Goal: Information Seeking & Learning: Check status

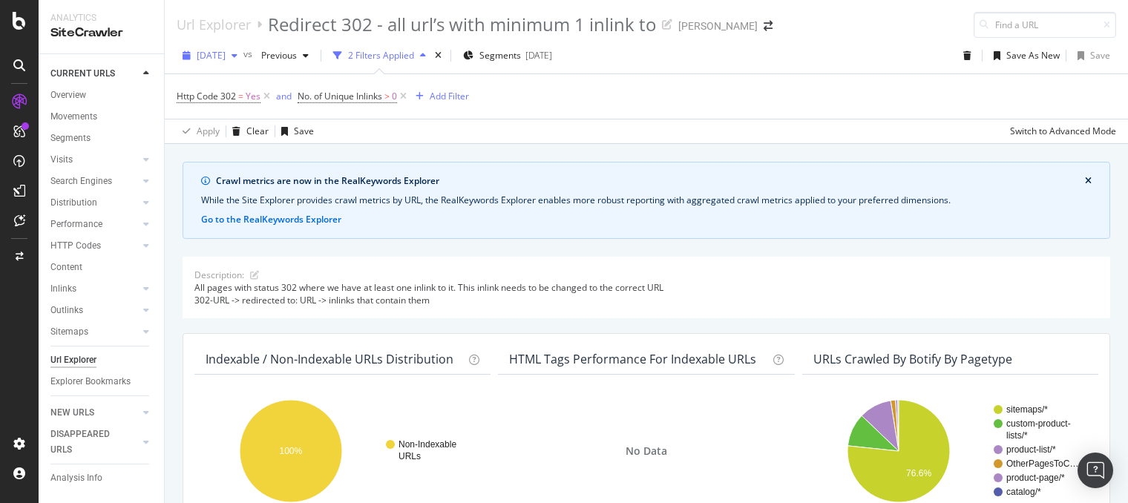
click at [243, 55] on div "button" at bounding box center [235, 55] width 18 height 9
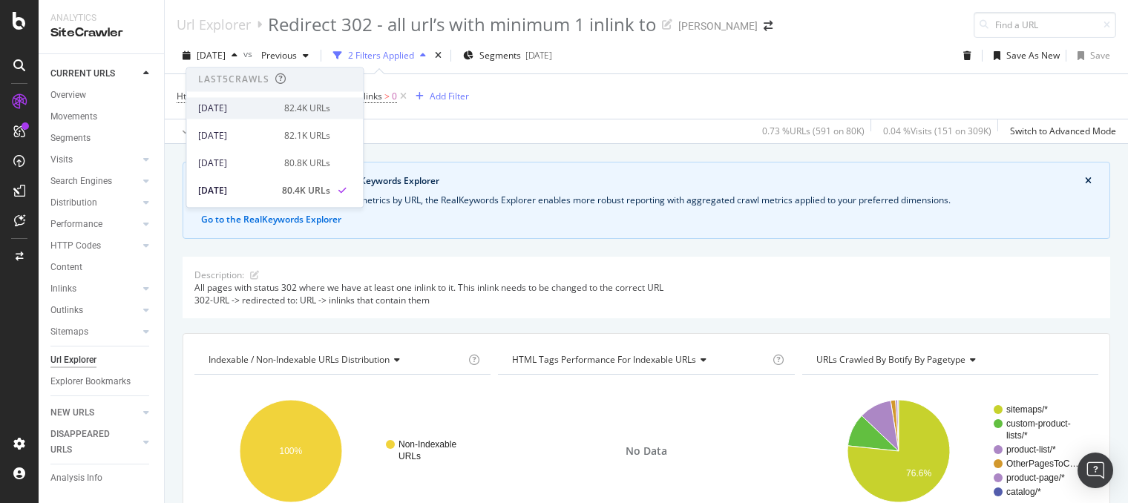
click at [244, 105] on div "2025 Oct. 2nd" at bounding box center [236, 108] width 77 height 13
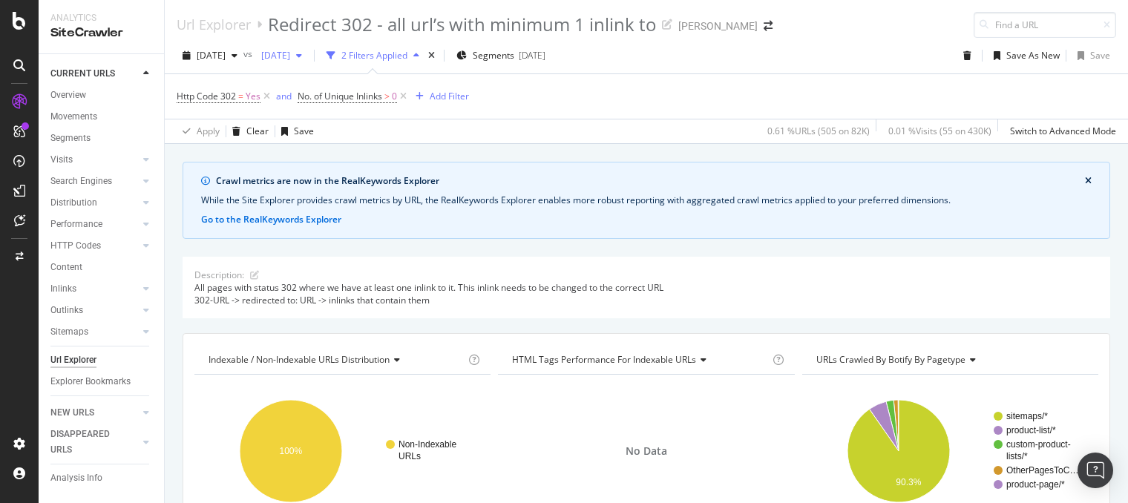
click at [308, 53] on div "button" at bounding box center [299, 55] width 18 height 9
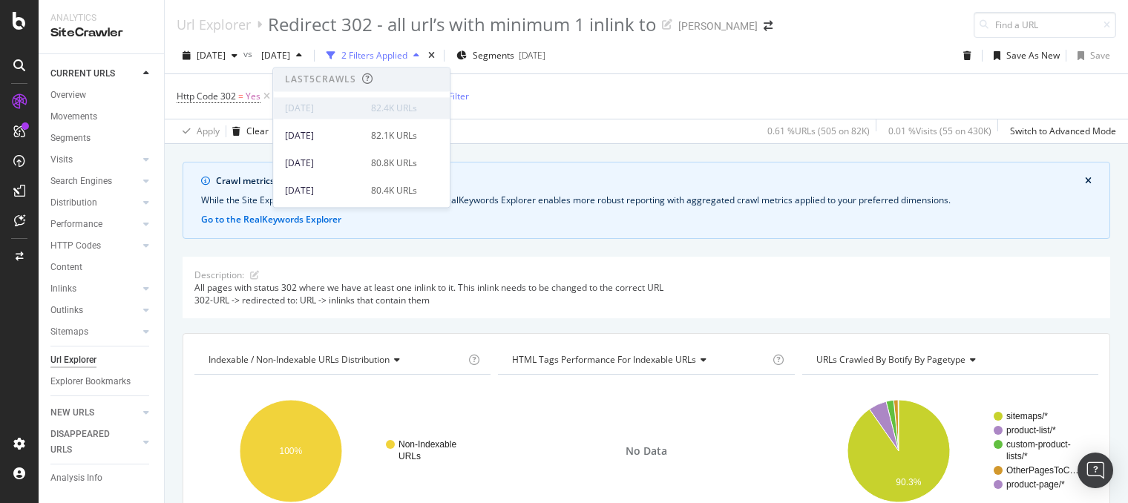
click at [358, 105] on div "2025 Oct. 2nd 82.4K URLs" at bounding box center [351, 108] width 132 height 13
click at [333, 130] on div "2025 Sep. 18th" at bounding box center [323, 135] width 77 height 13
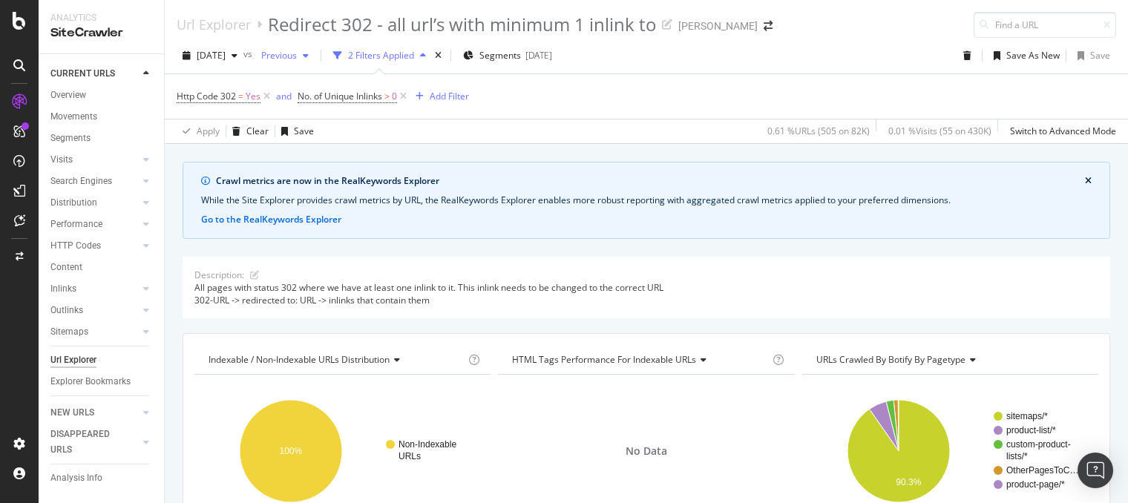
click at [309, 57] on icon "button" at bounding box center [306, 55] width 6 height 9
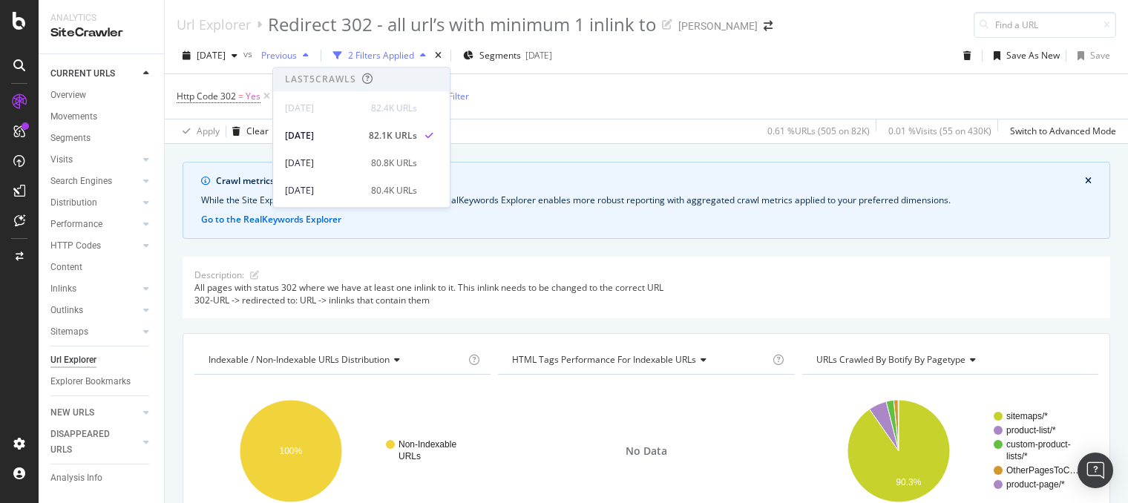
click at [297, 53] on span "Previous" at bounding box center [276, 55] width 42 height 13
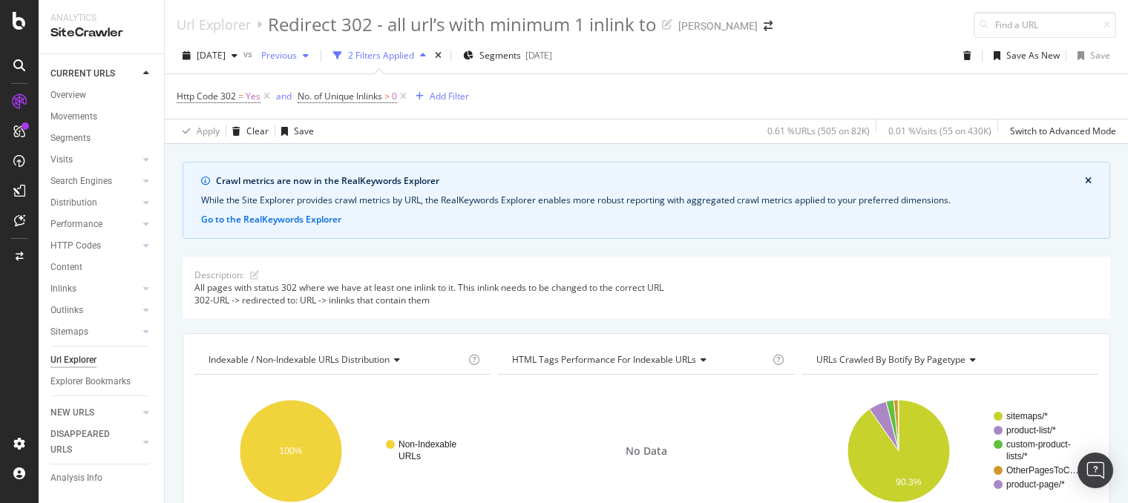
click at [297, 53] on span "Previous" at bounding box center [276, 55] width 42 height 13
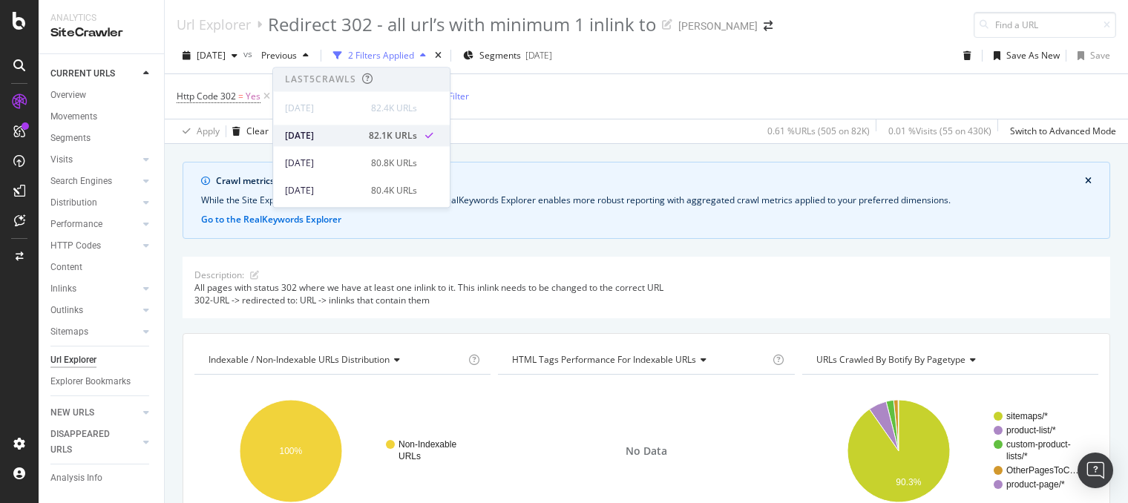
click at [315, 134] on div "2025 Sep. 18th" at bounding box center [322, 135] width 75 height 13
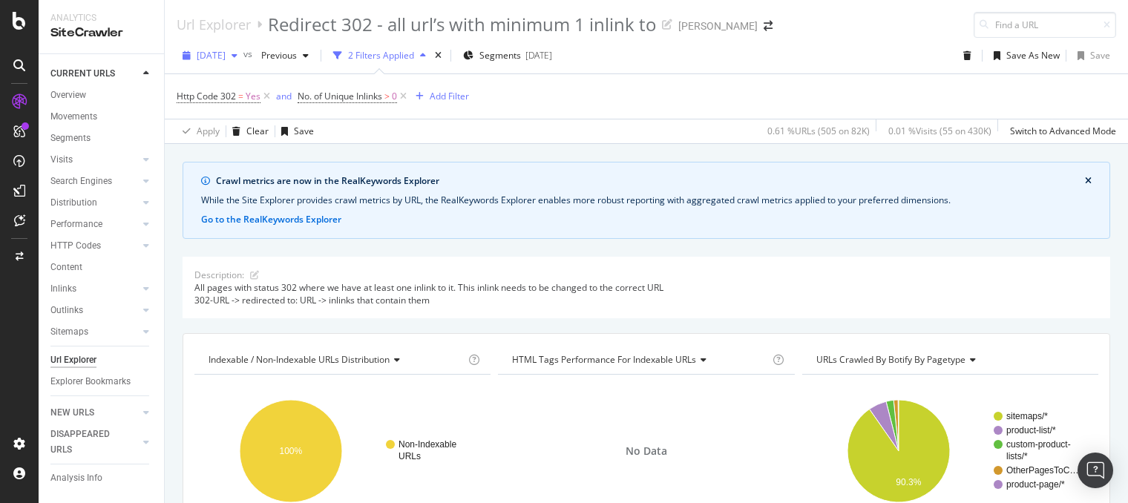
click at [226, 53] on span "2025 Oct. 2nd" at bounding box center [211, 55] width 29 height 13
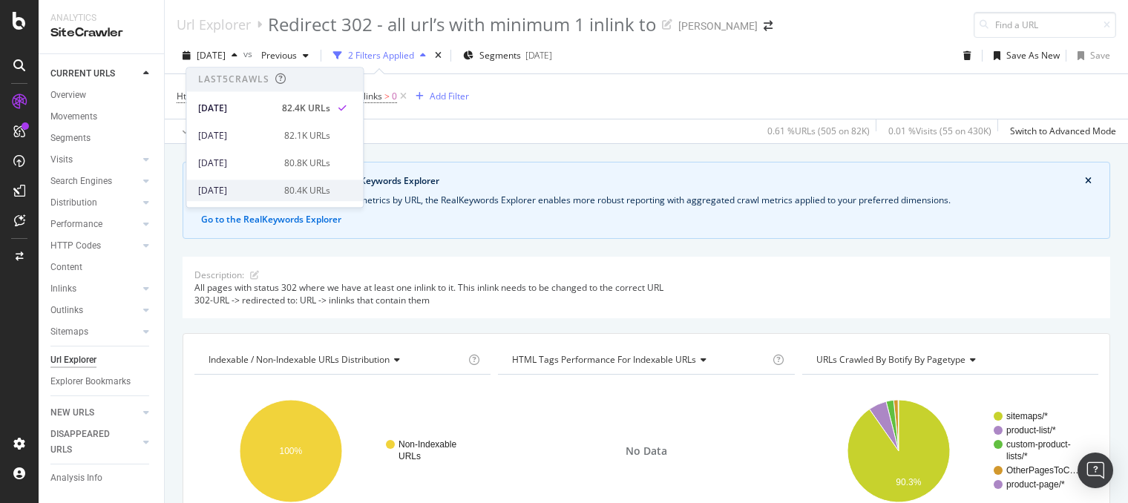
click at [232, 188] on div "[DATE]" at bounding box center [236, 190] width 77 height 13
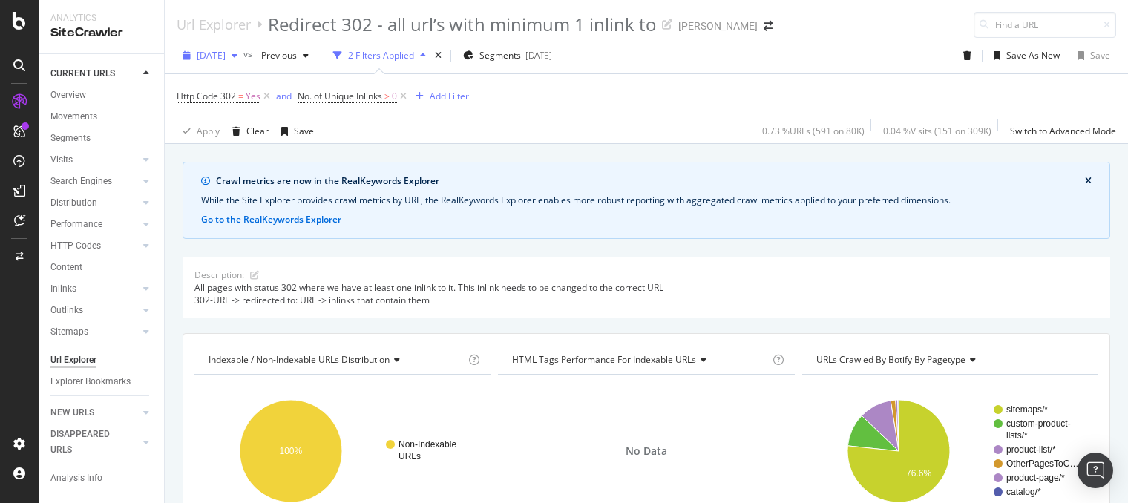
click at [238, 56] on icon "button" at bounding box center [235, 55] width 6 height 9
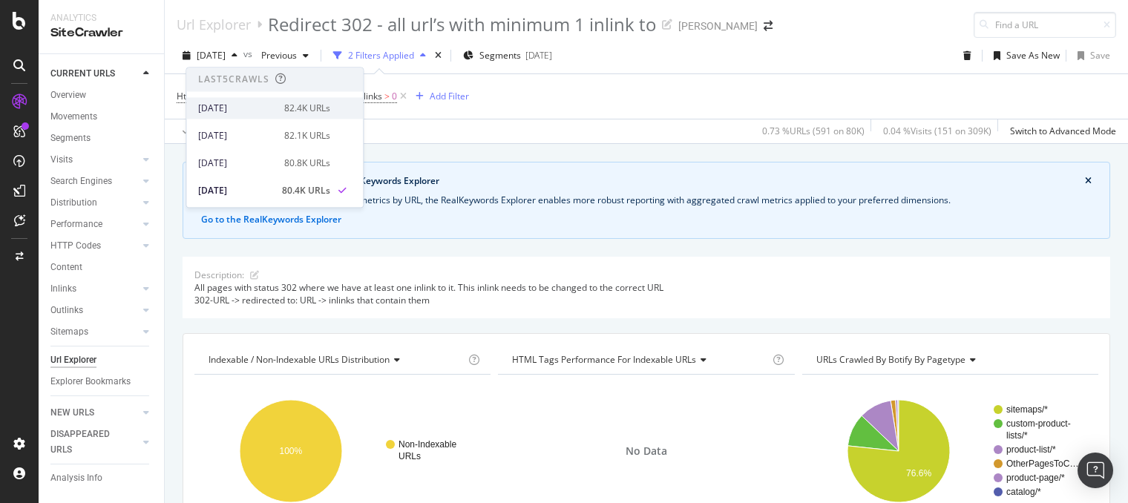
click at [240, 110] on div "2025 Oct. 2nd" at bounding box center [236, 108] width 77 height 13
